Goal: Complete application form

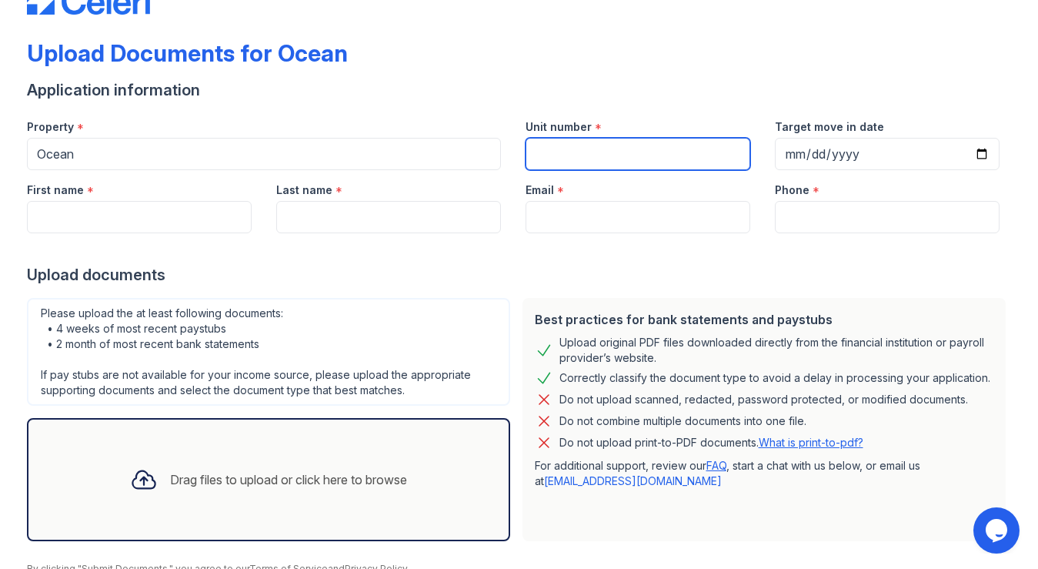
click at [553, 158] on input "Unit number" at bounding box center [638, 154] width 225 height 32
type input "1808"
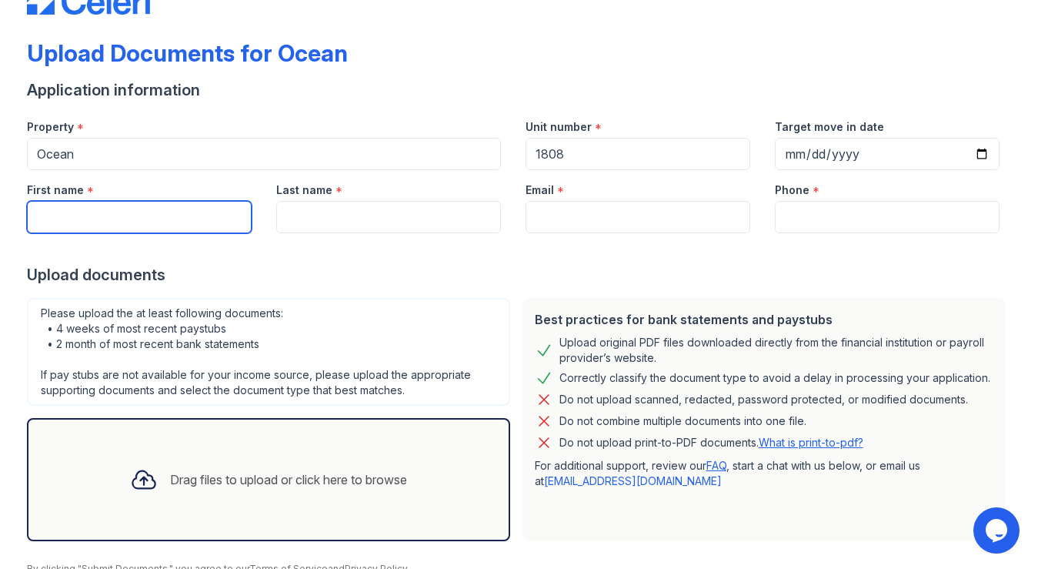
click at [215, 209] on input "First name" at bounding box center [139, 217] width 225 height 32
type input "[PERSON_NAME]"
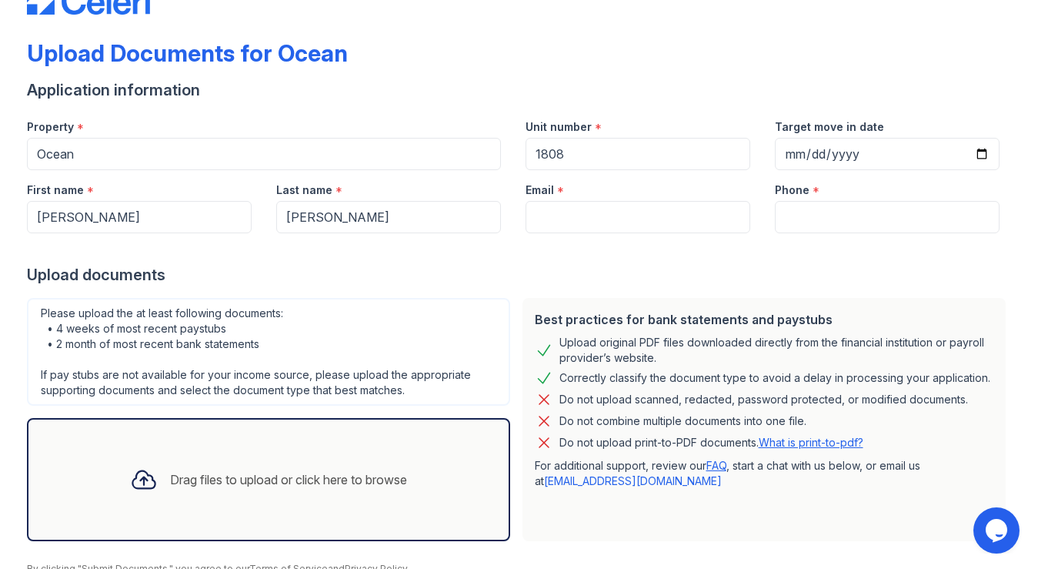
type input "[EMAIL_ADDRESS][DOMAIN_NAME]"
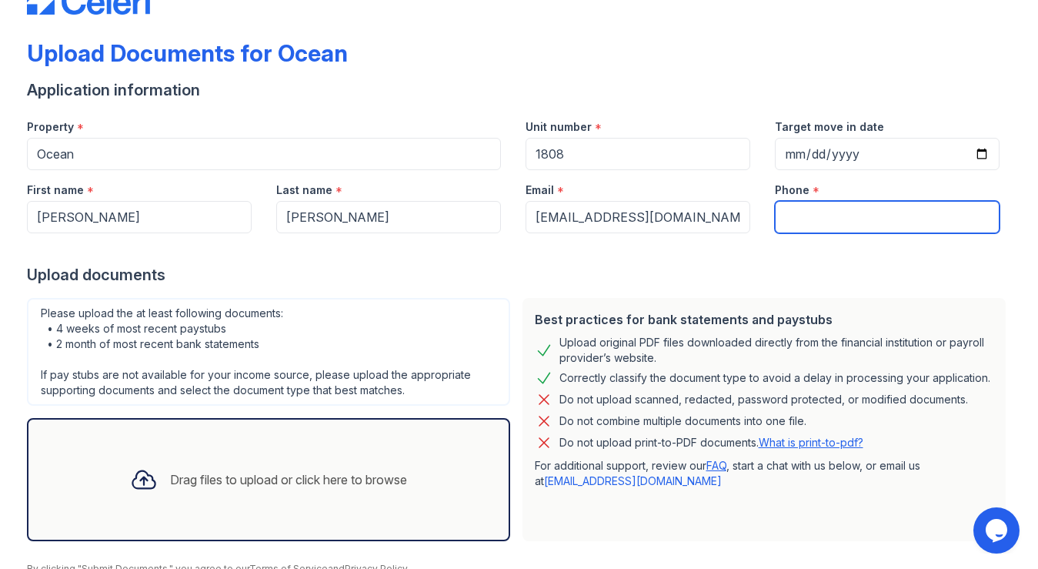
type input "9196089004"
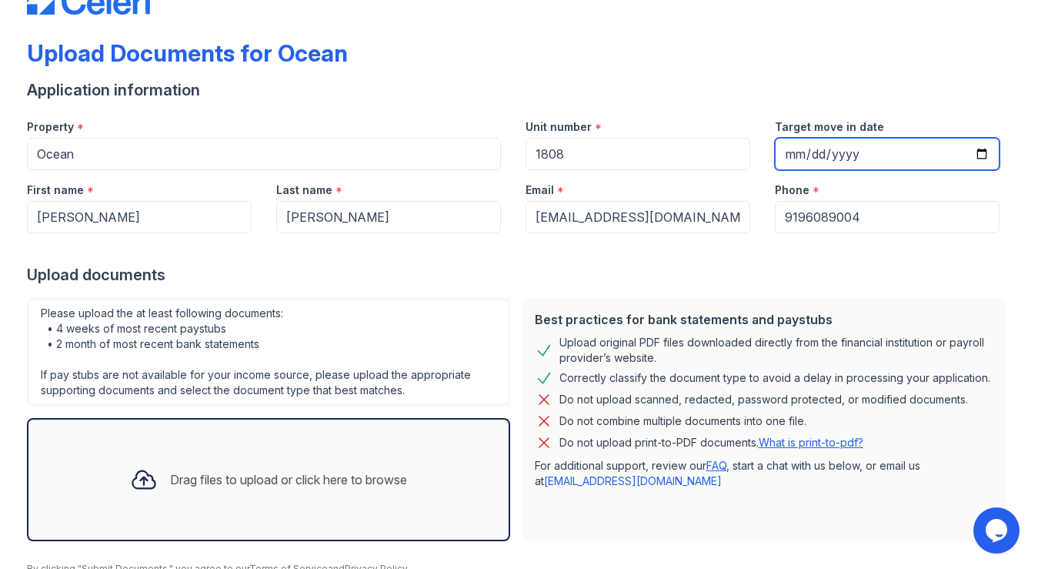
click at [982, 151] on input "Target move in date" at bounding box center [887, 154] width 225 height 32
click at [887, 153] on input "Target move in date" at bounding box center [887, 154] width 225 height 32
click at [981, 153] on input "Target move in date" at bounding box center [887, 154] width 225 height 32
type input "[DATE]"
click at [774, 281] on div "Upload documents" at bounding box center [519, 275] width 985 height 22
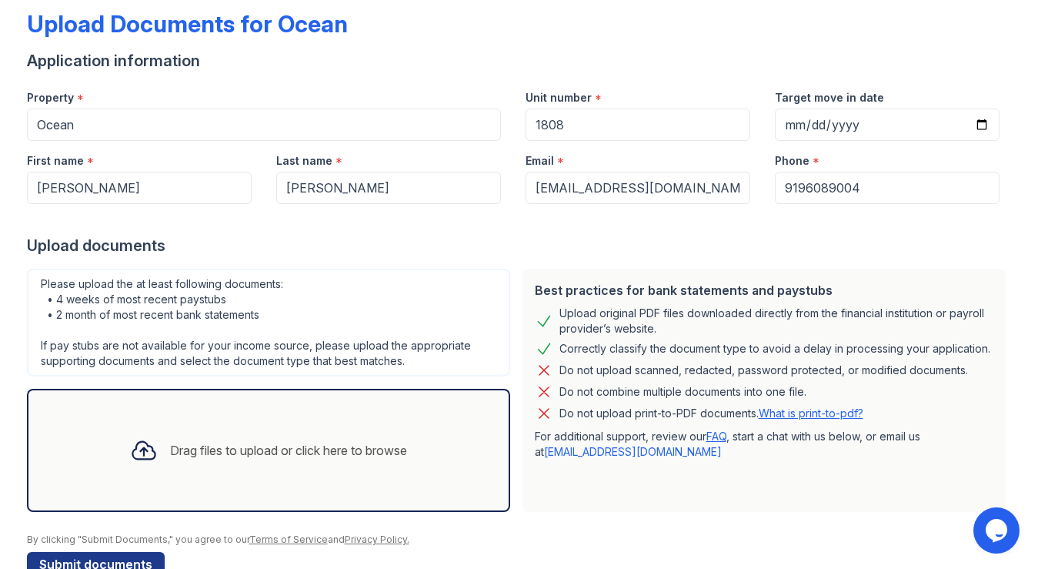
scroll to position [118, 0]
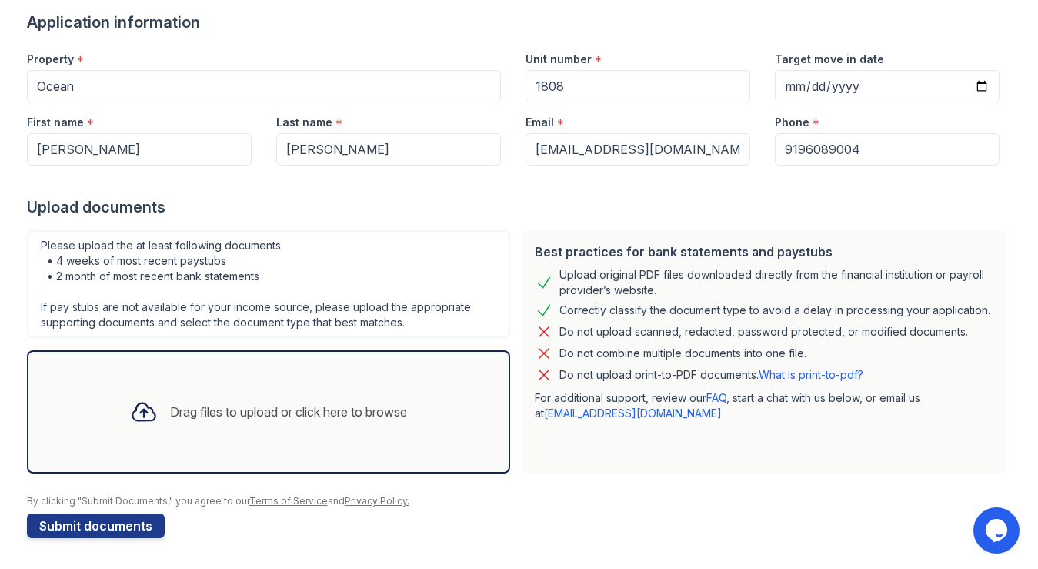
click at [772, 22] on div "Application information" at bounding box center [519, 23] width 985 height 22
click at [225, 412] on div "Drag files to upload or click here to browse" at bounding box center [288, 411] width 237 height 18
click at [257, 439] on div "Drag files to upload or click here to browse" at bounding box center [268, 411] width 483 height 123
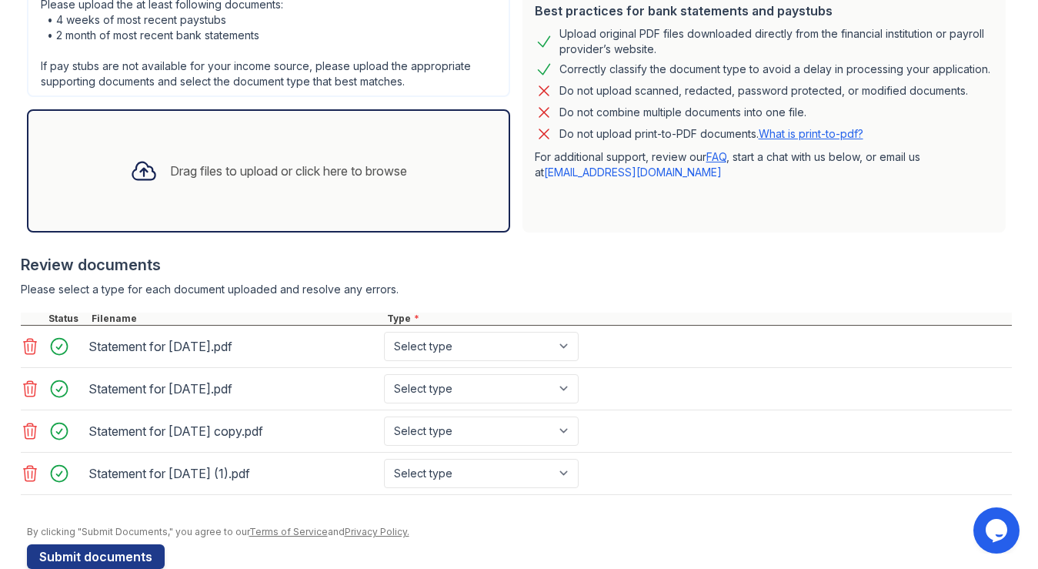
scroll to position [371, 0]
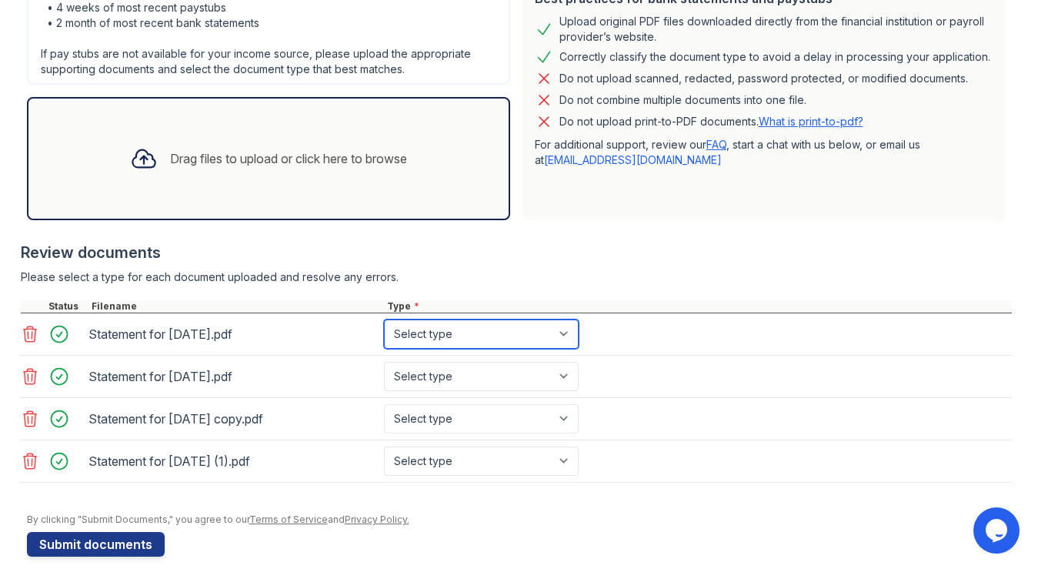
click at [539, 336] on select "Select type Paystub Bank Statement Offer Letter Tax Documents Benefit Award Let…" at bounding box center [481, 333] width 195 height 29
select select "paystub"
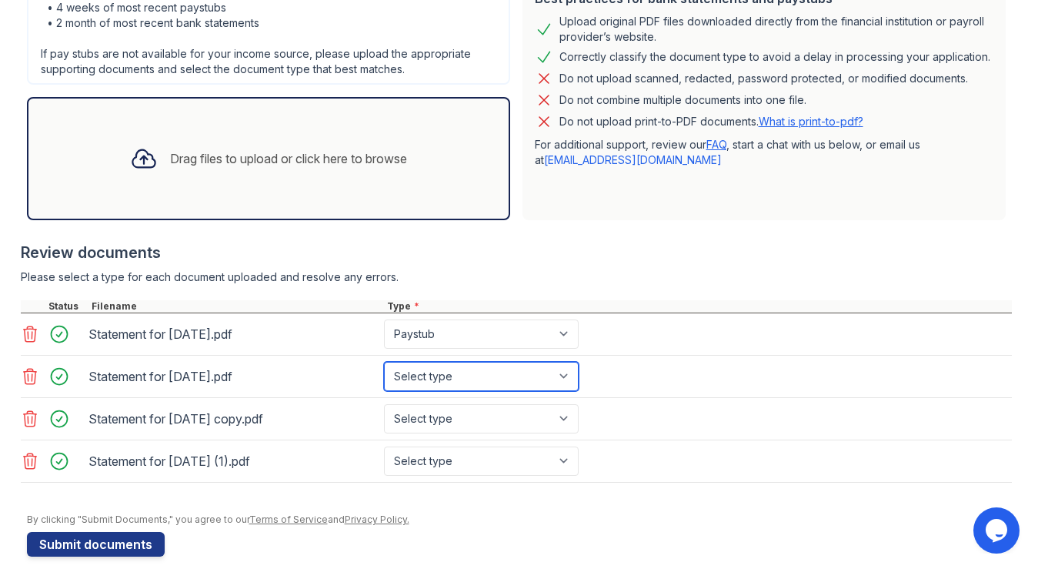
click at [526, 372] on select "Select type Paystub Bank Statement Offer Letter Tax Documents Benefit Award Let…" at bounding box center [481, 376] width 195 height 29
select select "paystub"
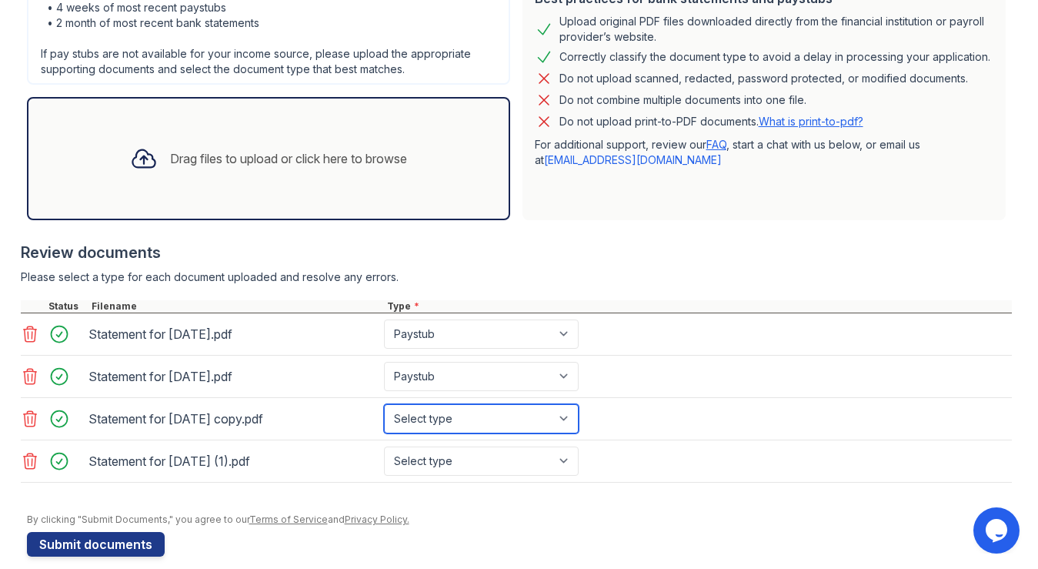
click at [507, 415] on select "Select type Paystub Bank Statement Offer Letter Tax Documents Benefit Award Let…" at bounding box center [481, 418] width 195 height 29
select select "paystub"
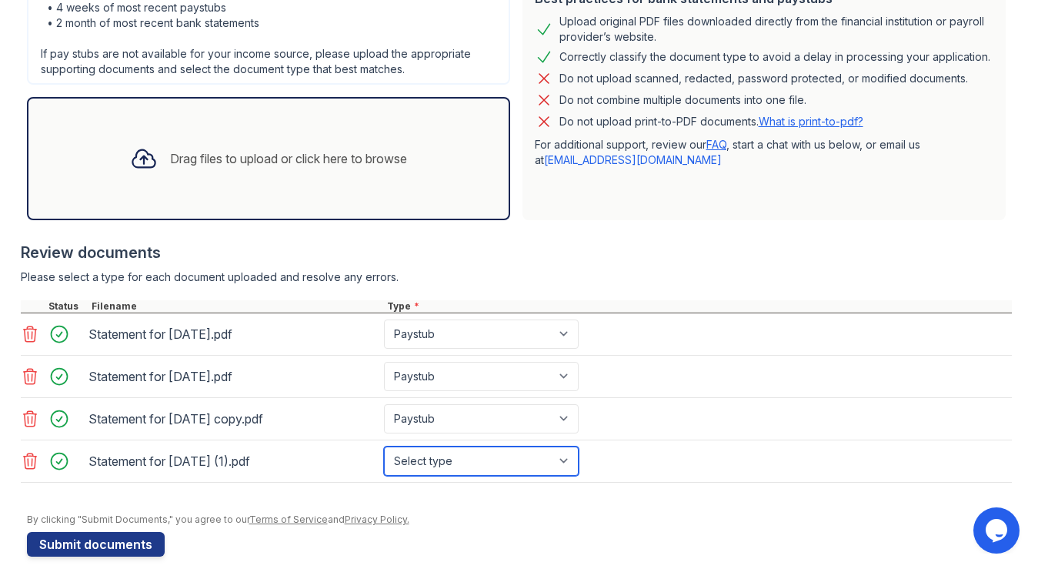
click at [495, 455] on select "Select type Paystub Bank Statement Offer Letter Tax Documents Benefit Award Let…" at bounding box center [481, 460] width 195 height 29
select select "paystub"
click at [335, 160] on div "Drag files to upload or click here to browse" at bounding box center [288, 158] width 237 height 18
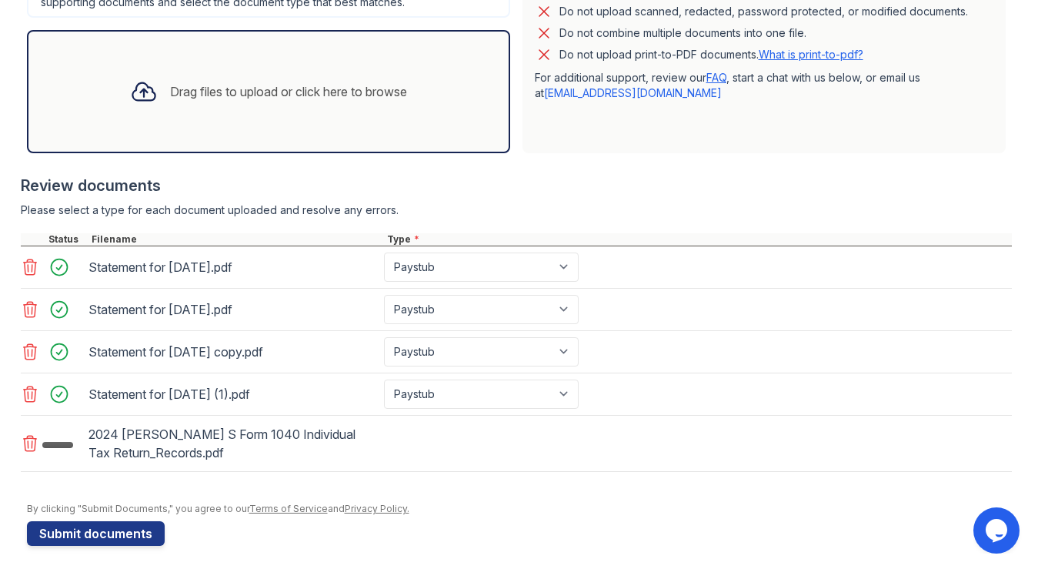
scroll to position [445, 0]
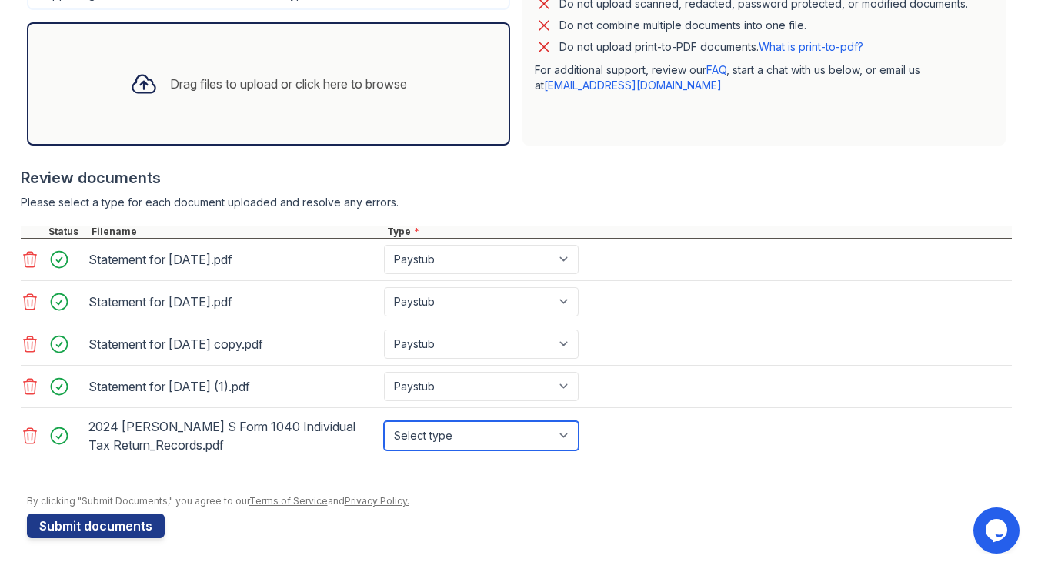
click at [519, 435] on select "Select type Paystub Bank Statement Offer Letter Tax Documents Benefit Award Let…" at bounding box center [481, 435] width 195 height 29
select select "tax_documents"
click at [293, 72] on div "Drag files to upload or click here to browse" at bounding box center [269, 84] width 302 height 52
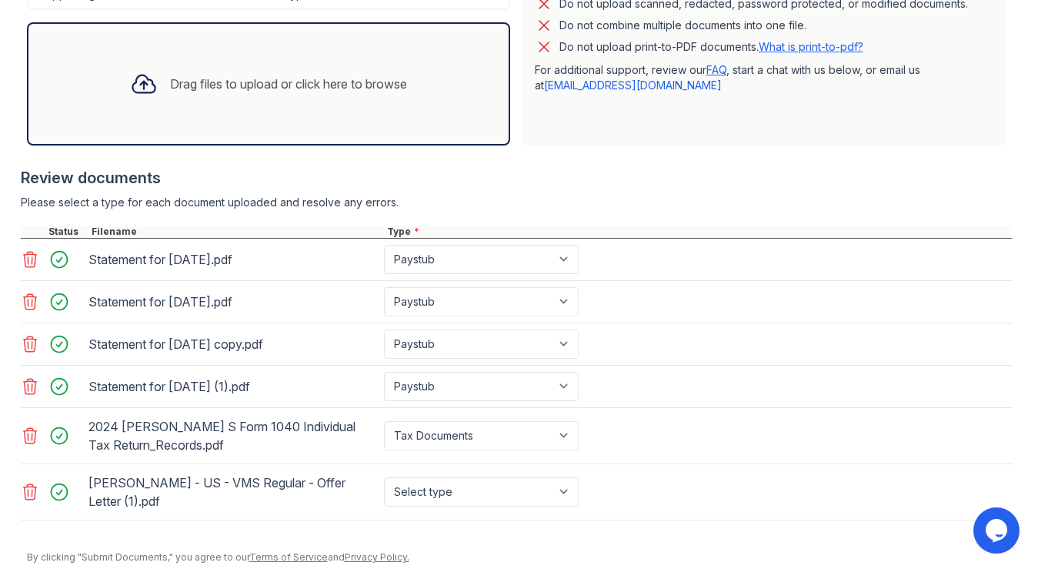
click at [193, 482] on div "[PERSON_NAME] - US - VMS Regular - Offer Letter (1).pdf" at bounding box center [232, 491] width 289 height 43
click at [125, 483] on div "[PERSON_NAME] - US - VMS Regular - Offer Letter (1).pdf" at bounding box center [232, 491] width 289 height 43
click at [185, 499] on div "[PERSON_NAME] - US - VMS Regular - Offer Letter (1).pdf" at bounding box center [232, 491] width 289 height 43
click at [397, 496] on select "Select type Paystub Bank Statement Offer Letter Tax Documents Benefit Award Let…" at bounding box center [481, 491] width 195 height 29
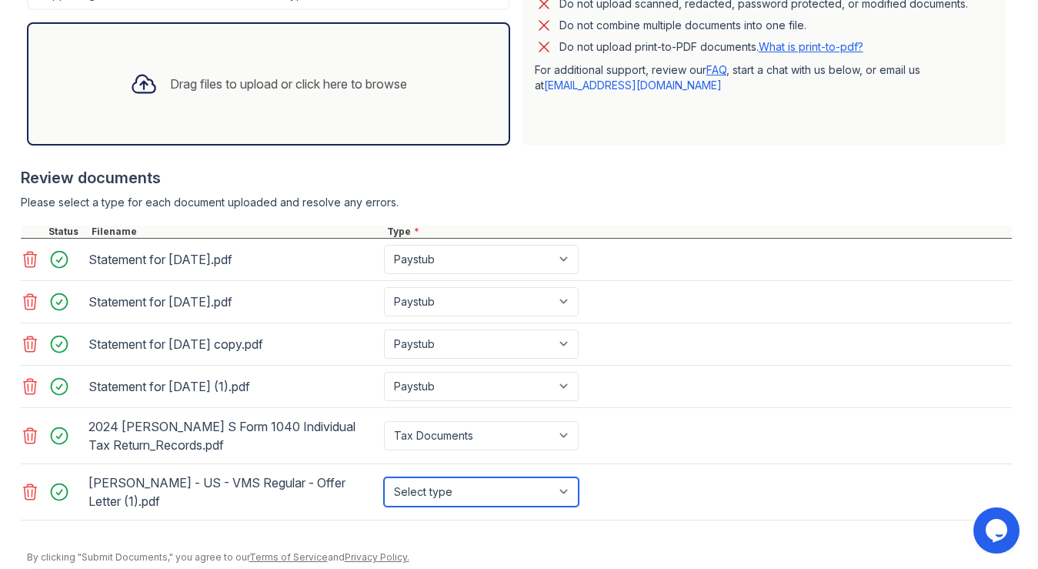
select select "offer_letter"
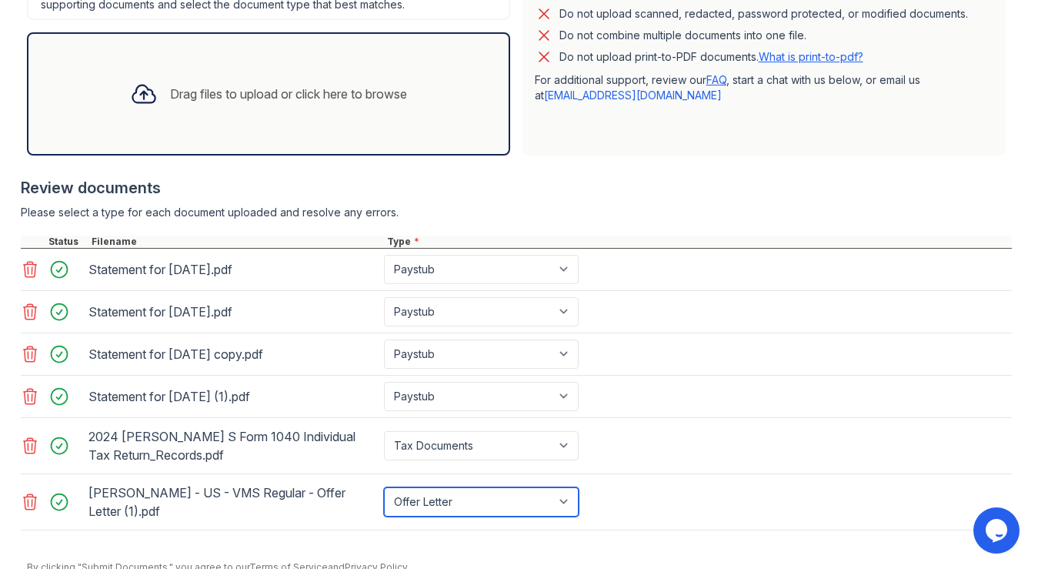
scroll to position [438, 0]
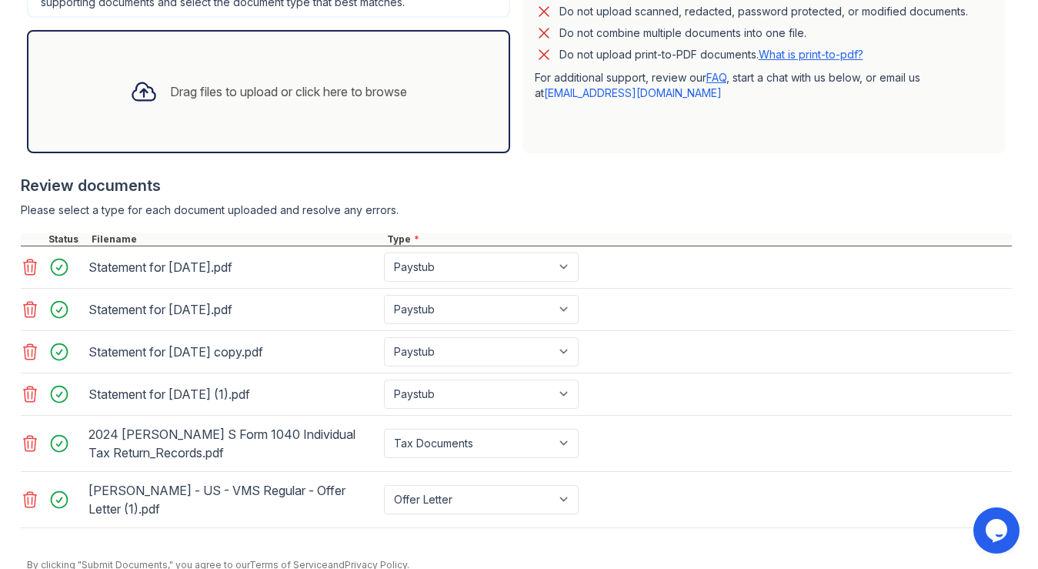
click at [657, 314] on div "Statement for [DATE].pdf Select type Paystub Bank Statement Offer Letter Tax Do…" at bounding box center [516, 310] width 991 height 42
click at [369, 88] on div "Drag files to upload or click here to browse" at bounding box center [288, 91] width 237 height 18
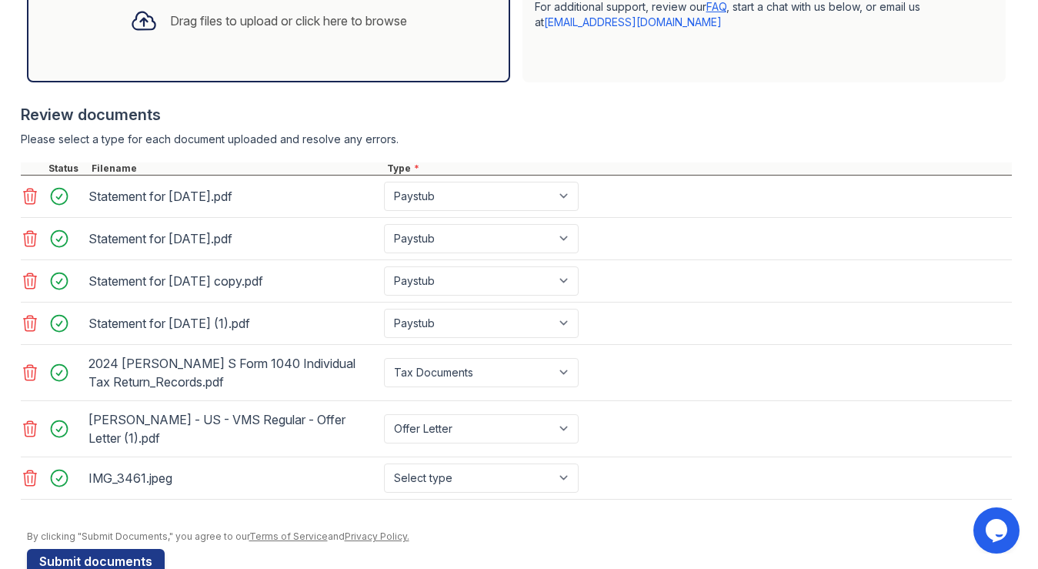
scroll to position [509, 0]
click at [559, 469] on select "Select type Paystub Bank Statement Offer Letter Tax Documents Benefit Award Let…" at bounding box center [481, 476] width 195 height 29
select select "other"
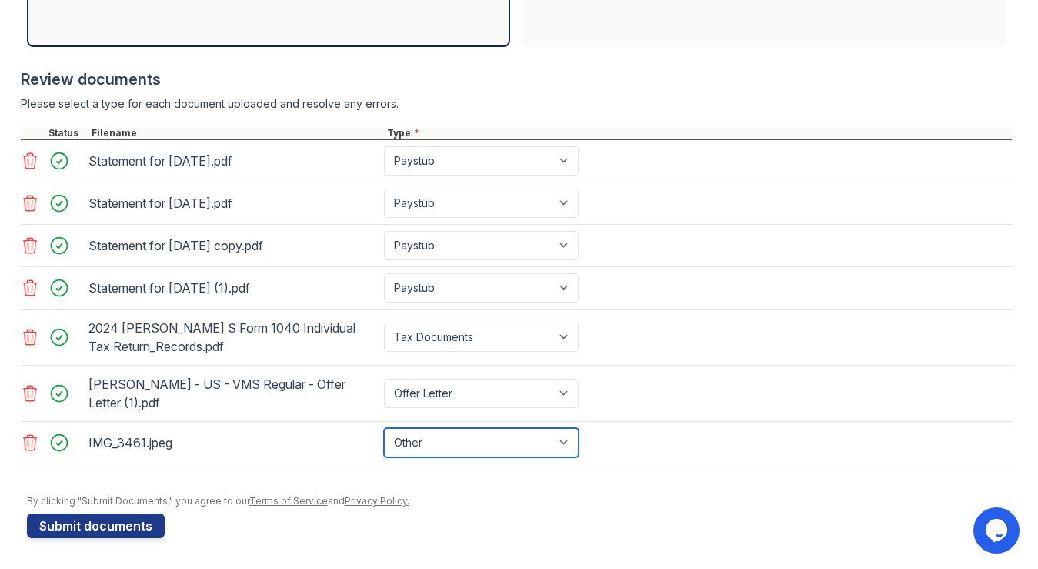
scroll to position [479, 0]
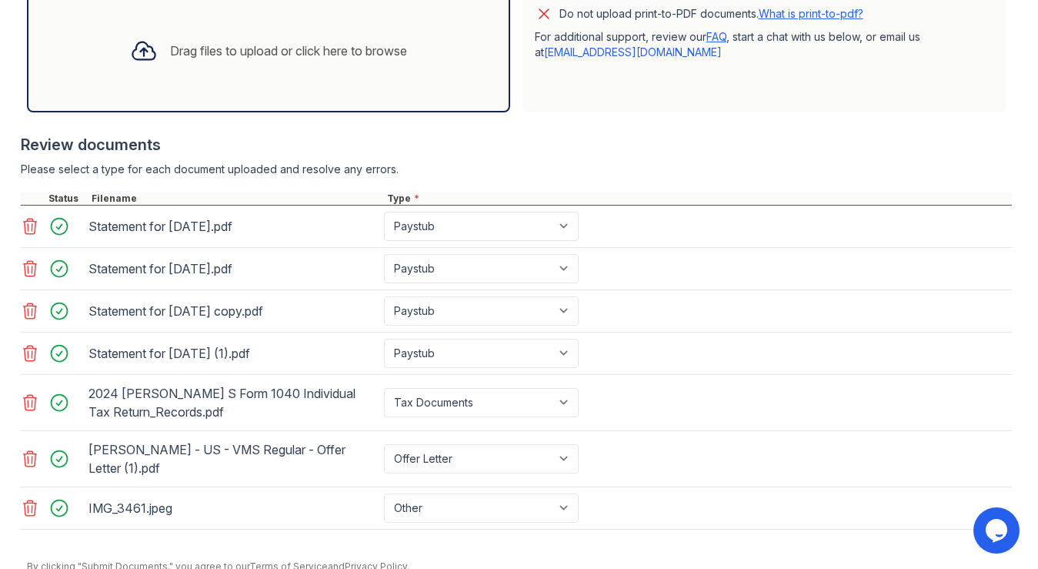
click at [292, 48] on div "Drag files to upload or click here to browse" at bounding box center [288, 51] width 237 height 18
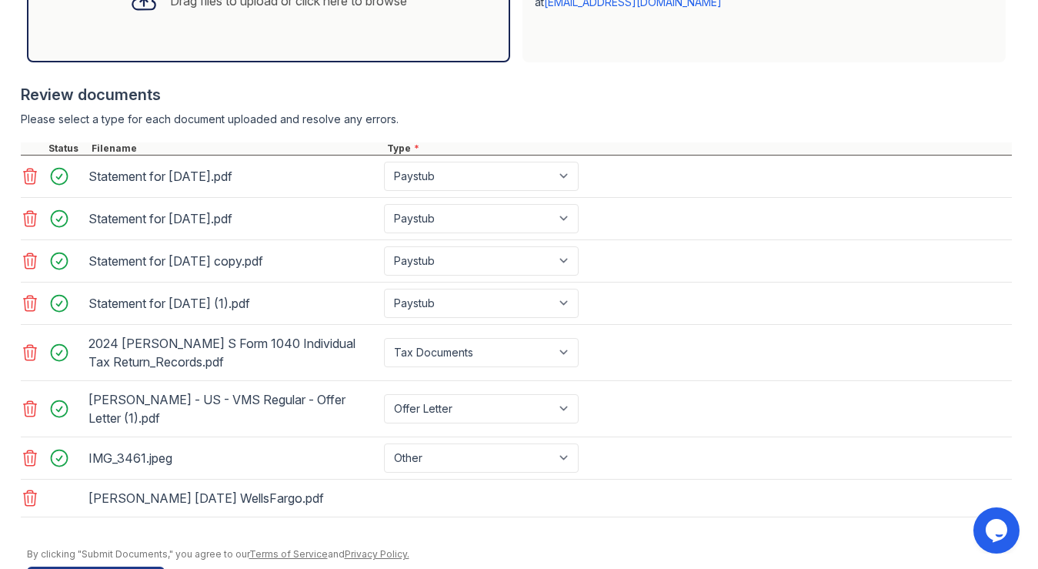
scroll to position [529, 0]
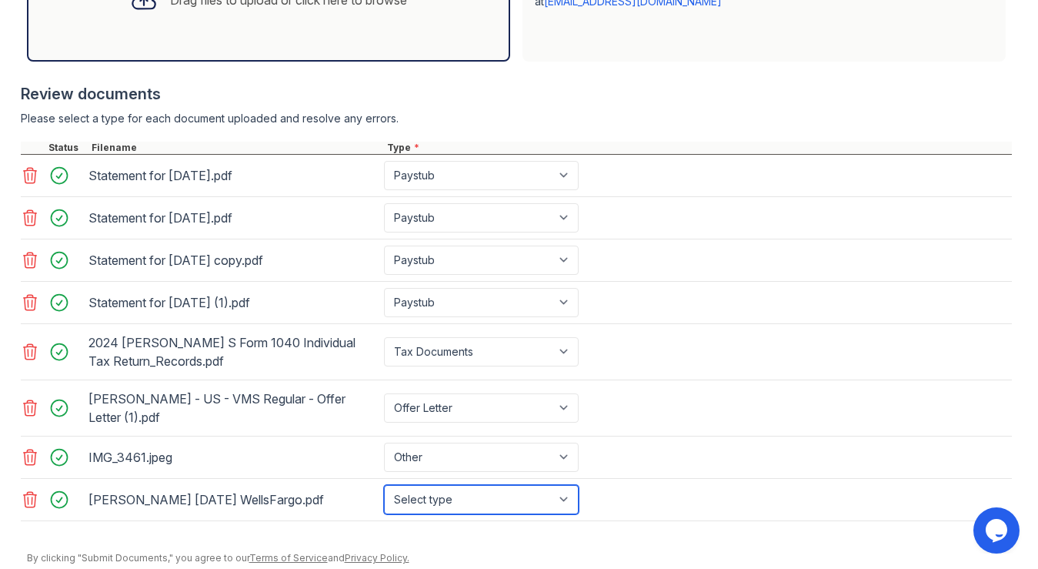
click at [512, 506] on select "Select type Paystub Bank Statement Offer Letter Tax Documents Benefit Award Let…" at bounding box center [481, 499] width 195 height 29
select select "bank_statement"
click at [381, 17] on div "Drag files to upload or click here to browse" at bounding box center [269, 0] width 302 height 52
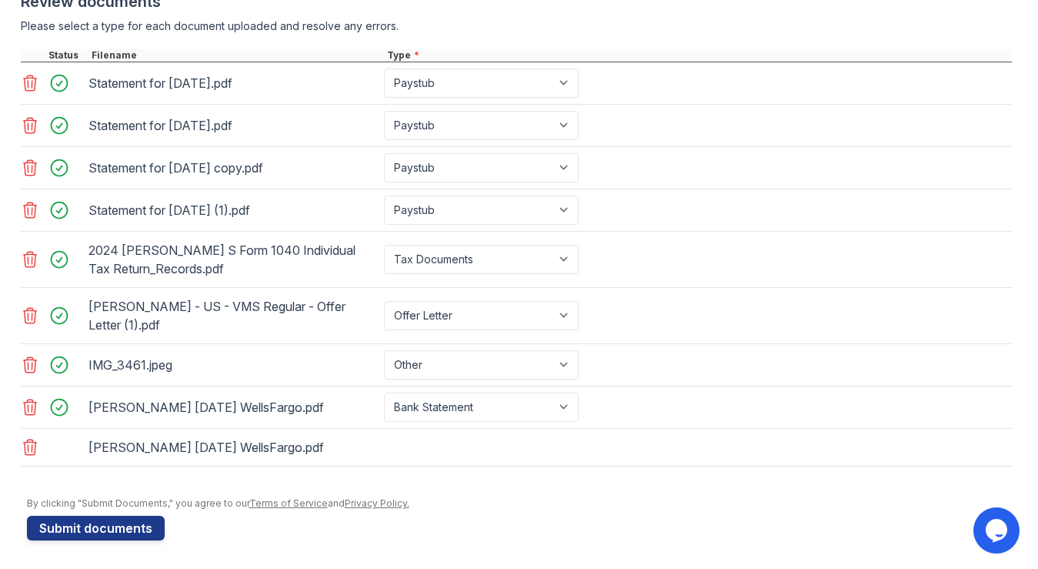
scroll to position [624, 0]
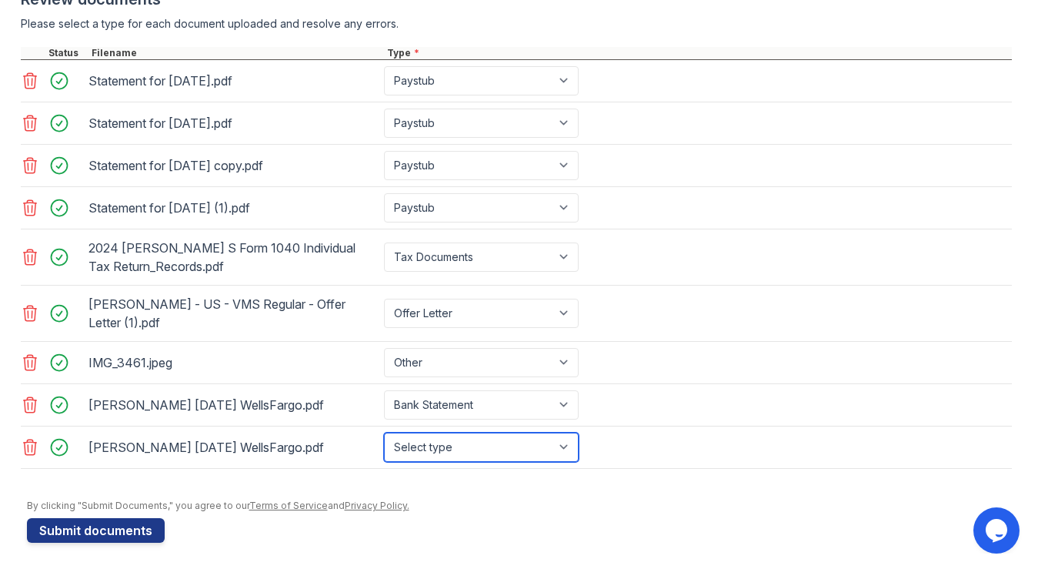
click at [556, 450] on select "Select type Paystub Bank Statement Offer Letter Tax Documents Benefit Award Let…" at bounding box center [481, 446] width 195 height 29
click at [546, 453] on select "Select type Paystub Bank Statement Offer Letter Tax Documents Benefit Award Let…" at bounding box center [481, 446] width 195 height 29
select select "bank_statement"
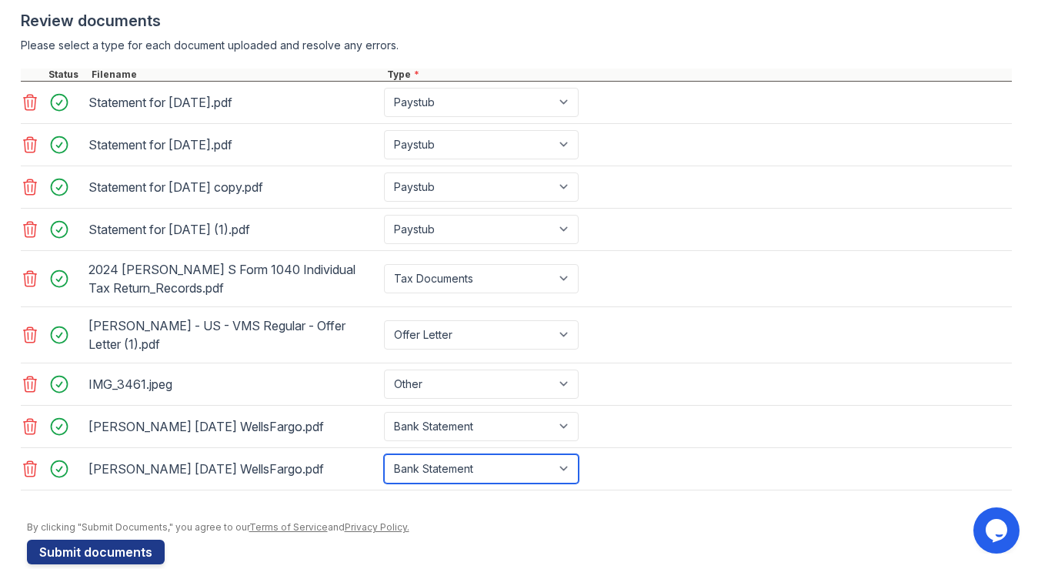
scroll to position [601, 0]
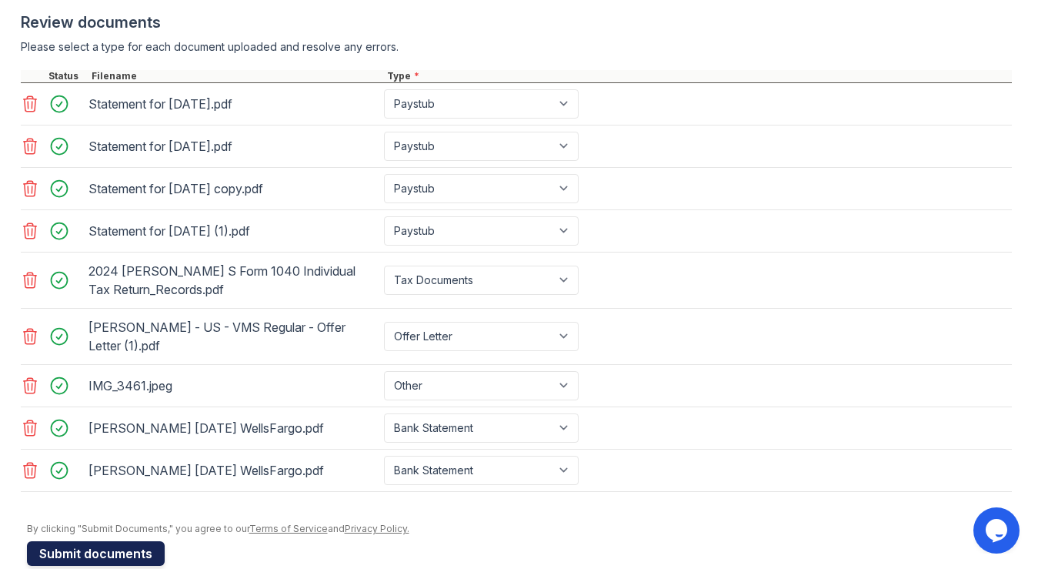
click at [109, 550] on button "Submit documents" at bounding box center [96, 553] width 138 height 25
